Goal: Find specific page/section: Find specific page/section

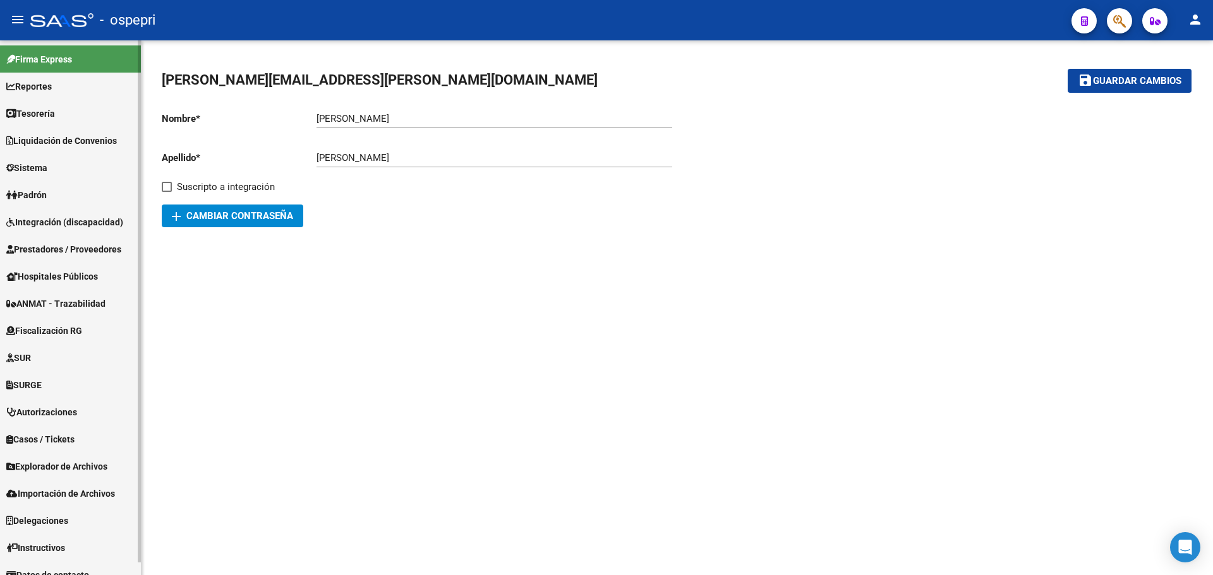
click at [38, 112] on span "Tesorería" at bounding box center [30, 114] width 49 height 14
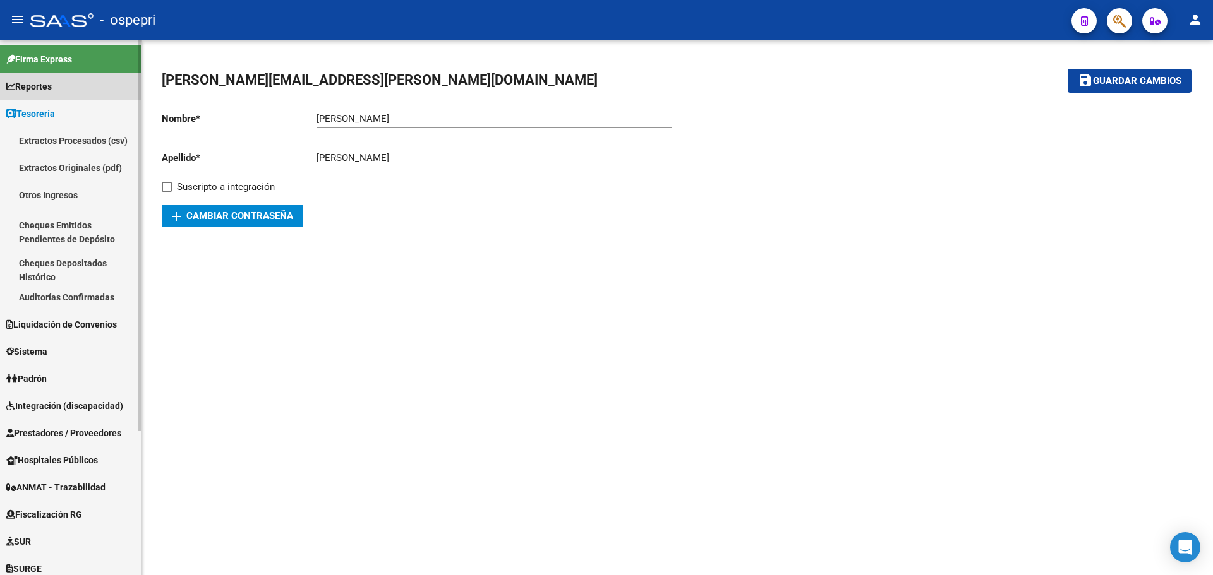
click at [44, 90] on span "Reportes" at bounding box center [28, 87] width 45 height 14
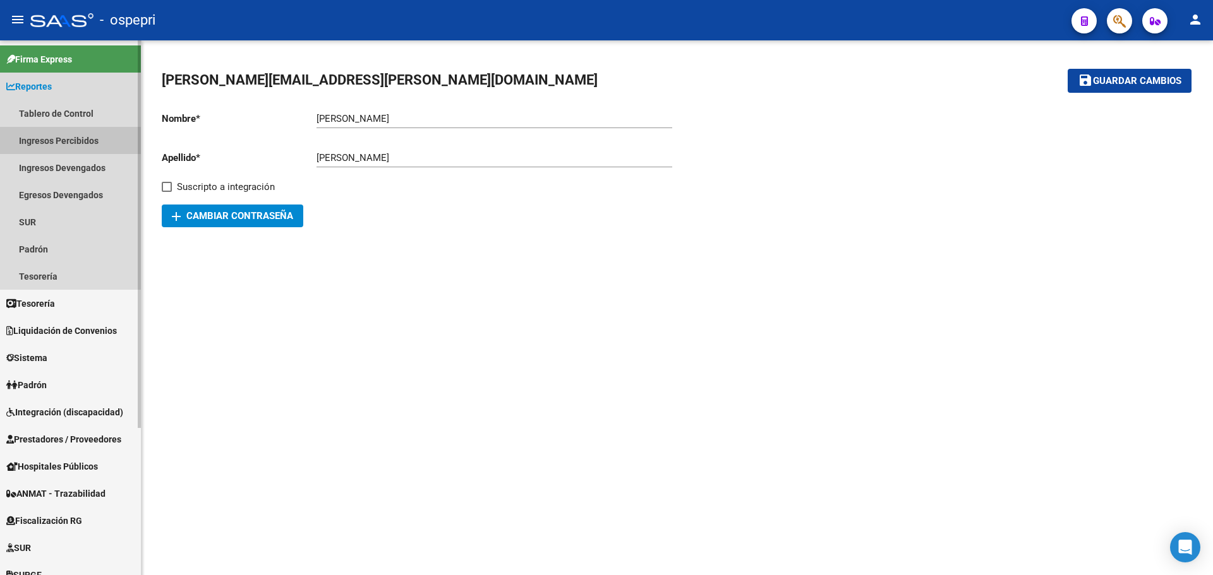
click at [52, 140] on link "Ingresos Percibidos" at bounding box center [70, 140] width 141 height 27
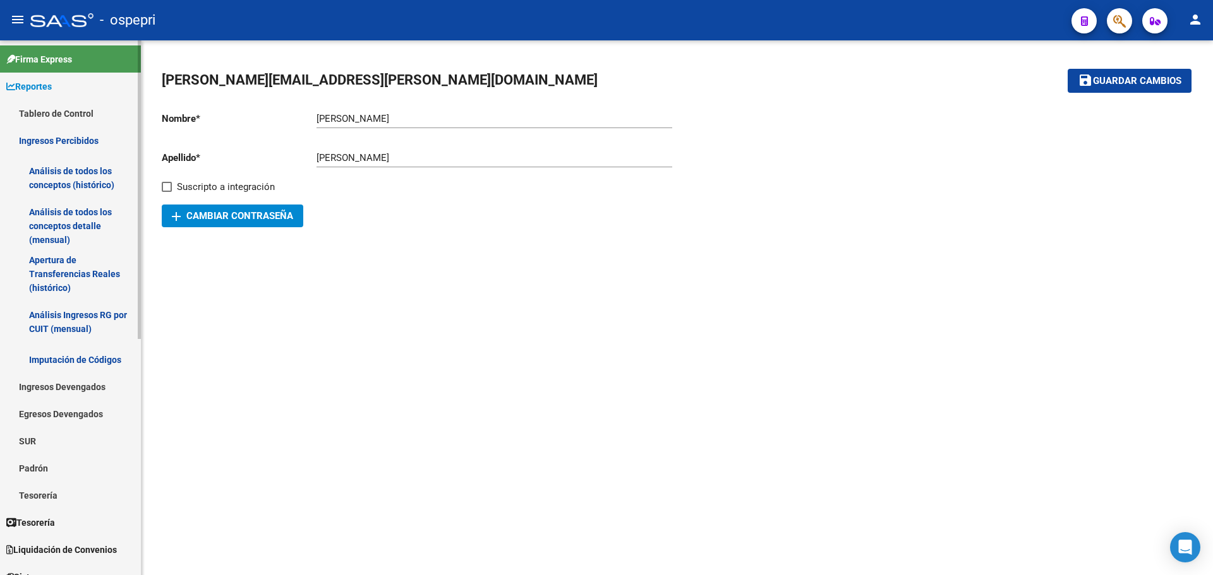
click at [62, 226] on link "Análisis de todos los conceptos detalle (mensual)" at bounding box center [70, 226] width 141 height 48
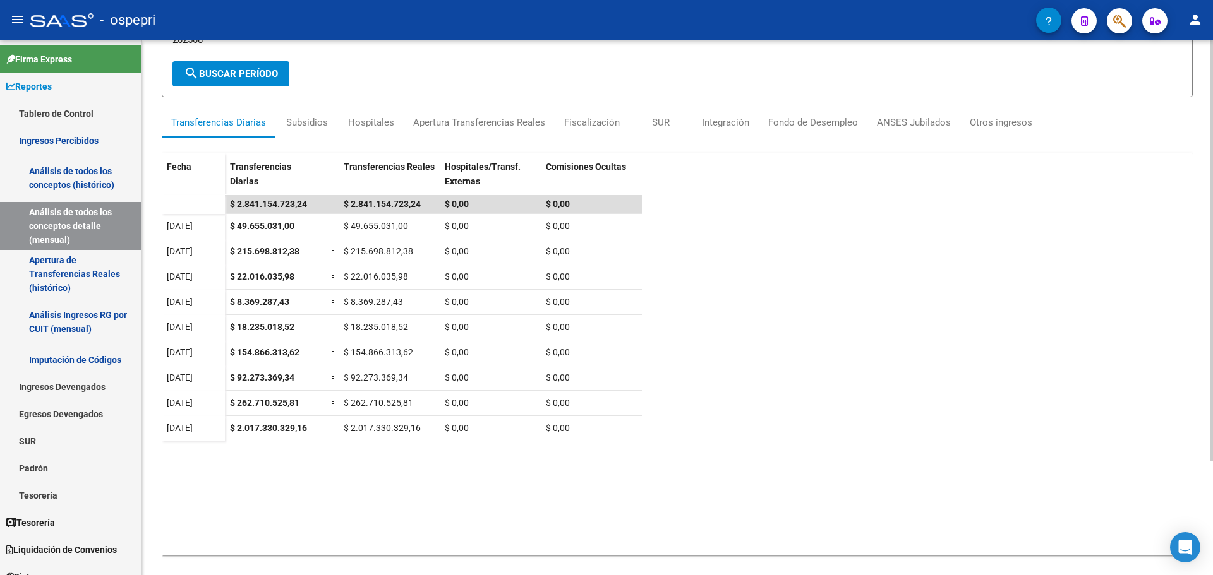
scroll to position [92, 0]
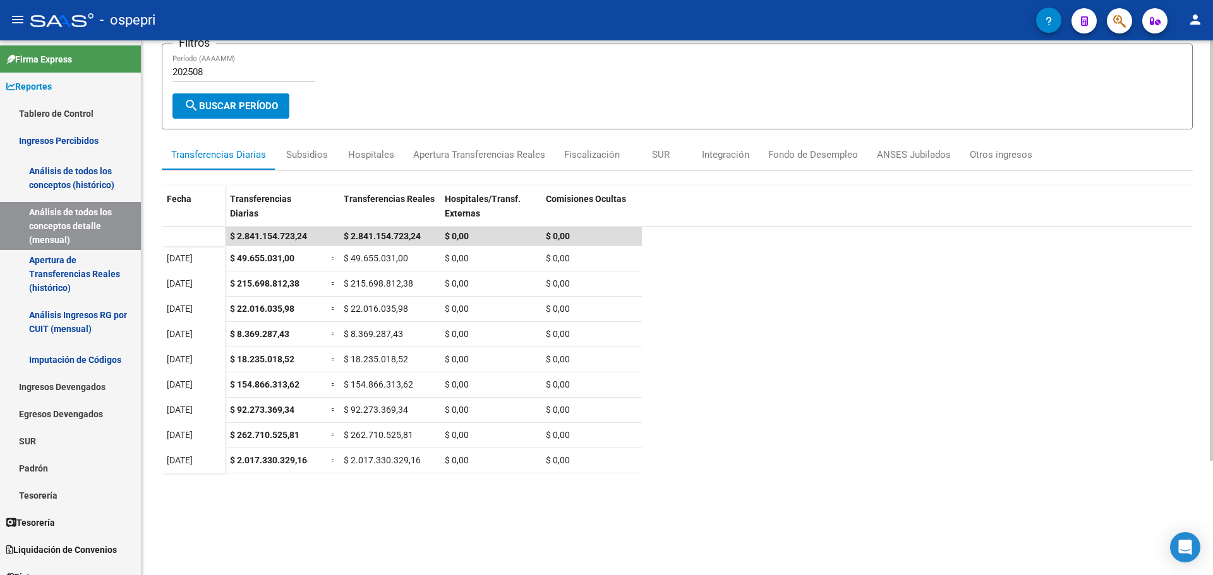
click at [1174, 339] on div "REPORTES -> INGRESOS PERCIBIDOS -> Detalle mensual de todos los conceptos cloud…" at bounding box center [679, 288] width 1075 height 680
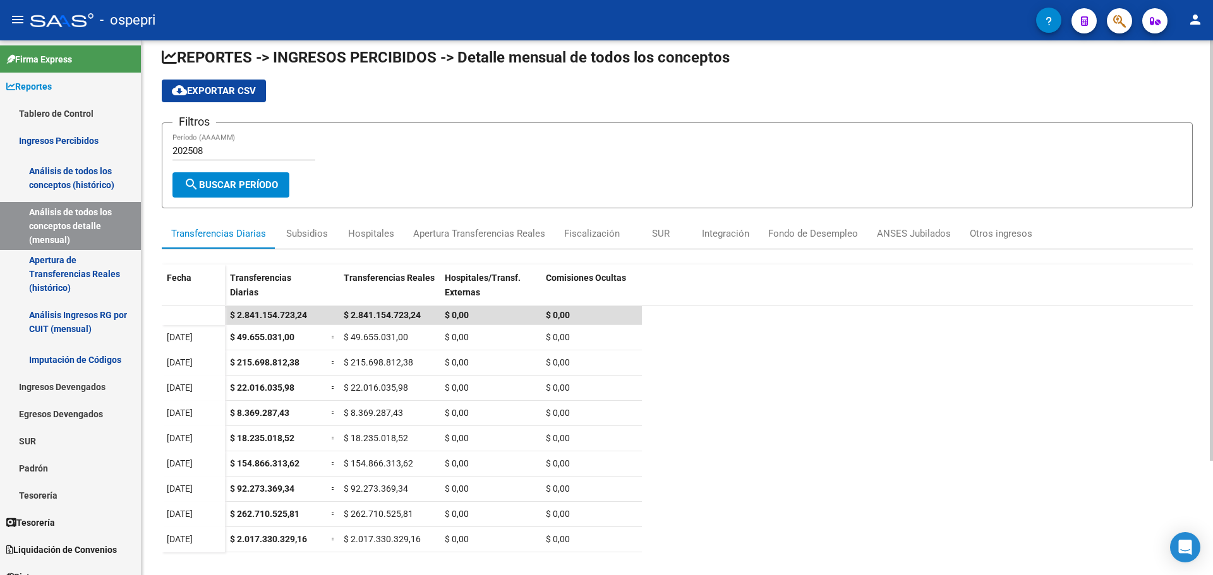
scroll to position [0, 0]
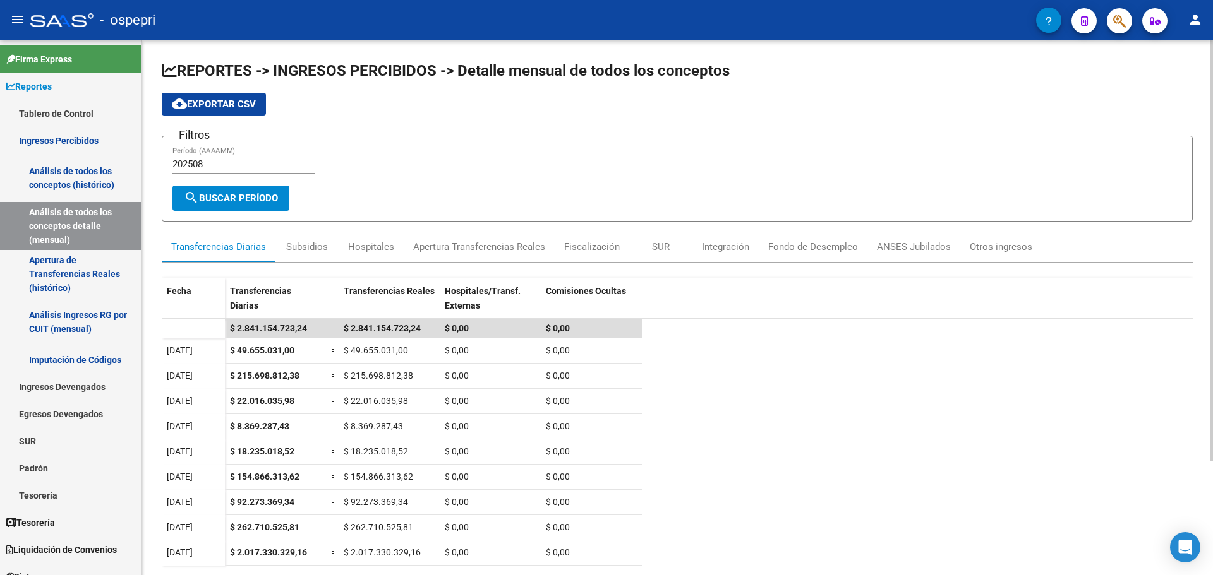
click at [1209, 70] on div "REPORTES -> INGRESOS PERCIBIDOS -> Detalle mensual de todos los conceptos cloud…" at bounding box center [679, 380] width 1075 height 680
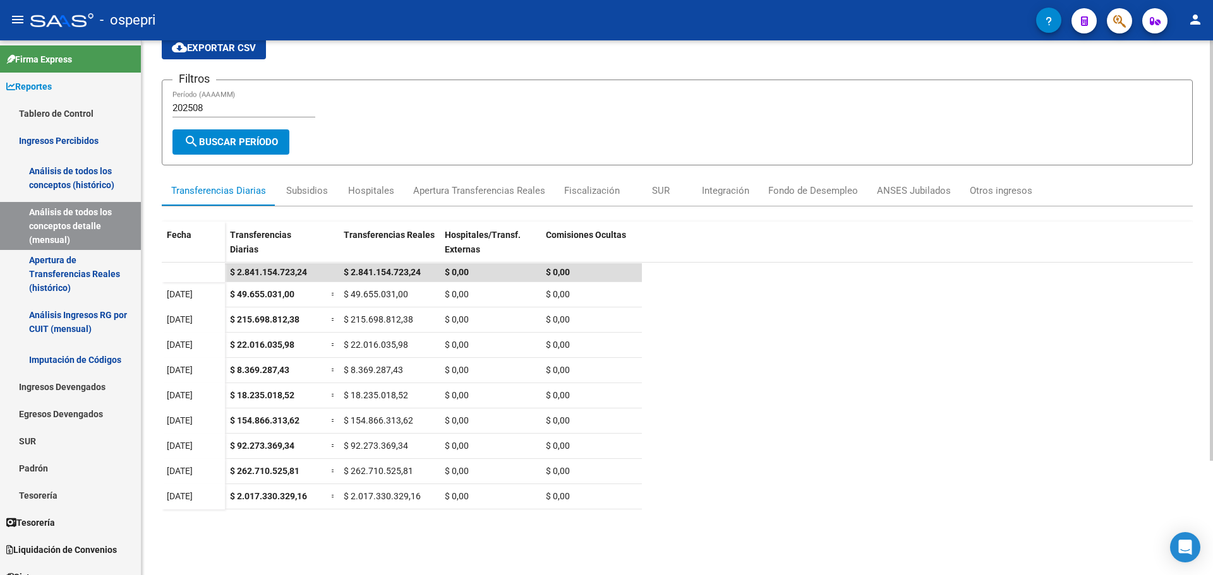
scroll to position [54, 0]
click at [1196, 422] on div "REPORTES -> INGRESOS PERCIBIDOS -> Detalle mensual de todos los conceptos cloud…" at bounding box center [679, 326] width 1075 height 680
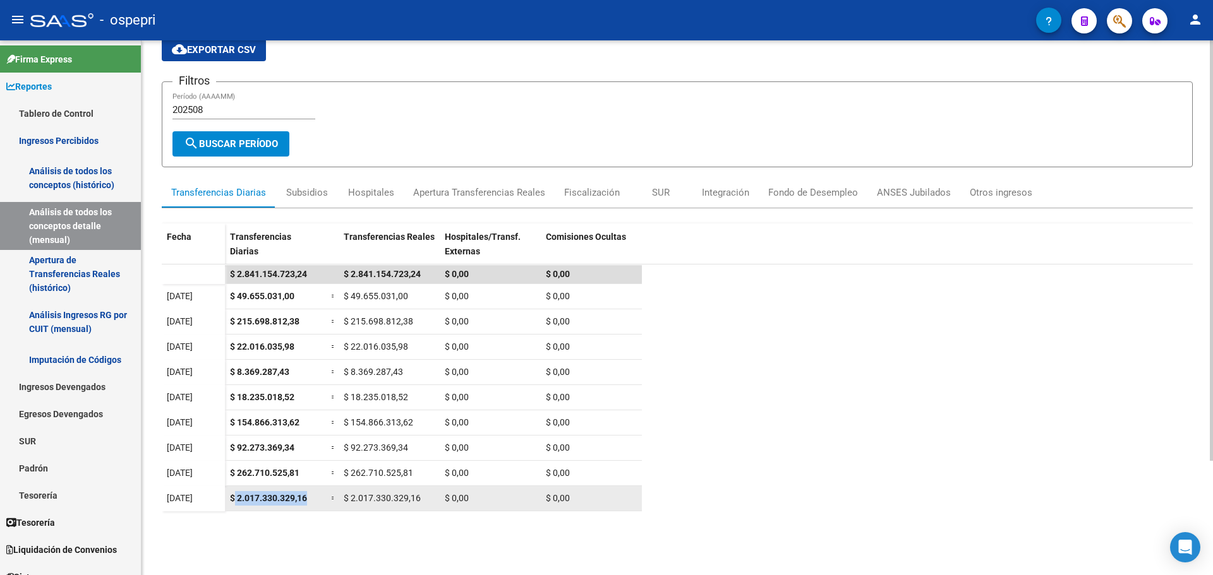
drag, startPoint x: 236, startPoint y: 499, endPoint x: 311, endPoint y: 498, distance: 75.8
click at [311, 498] on div "$ 2.017.330.329,16" at bounding box center [275, 498] width 91 height 15
